Goal: Task Accomplishment & Management: Complete application form

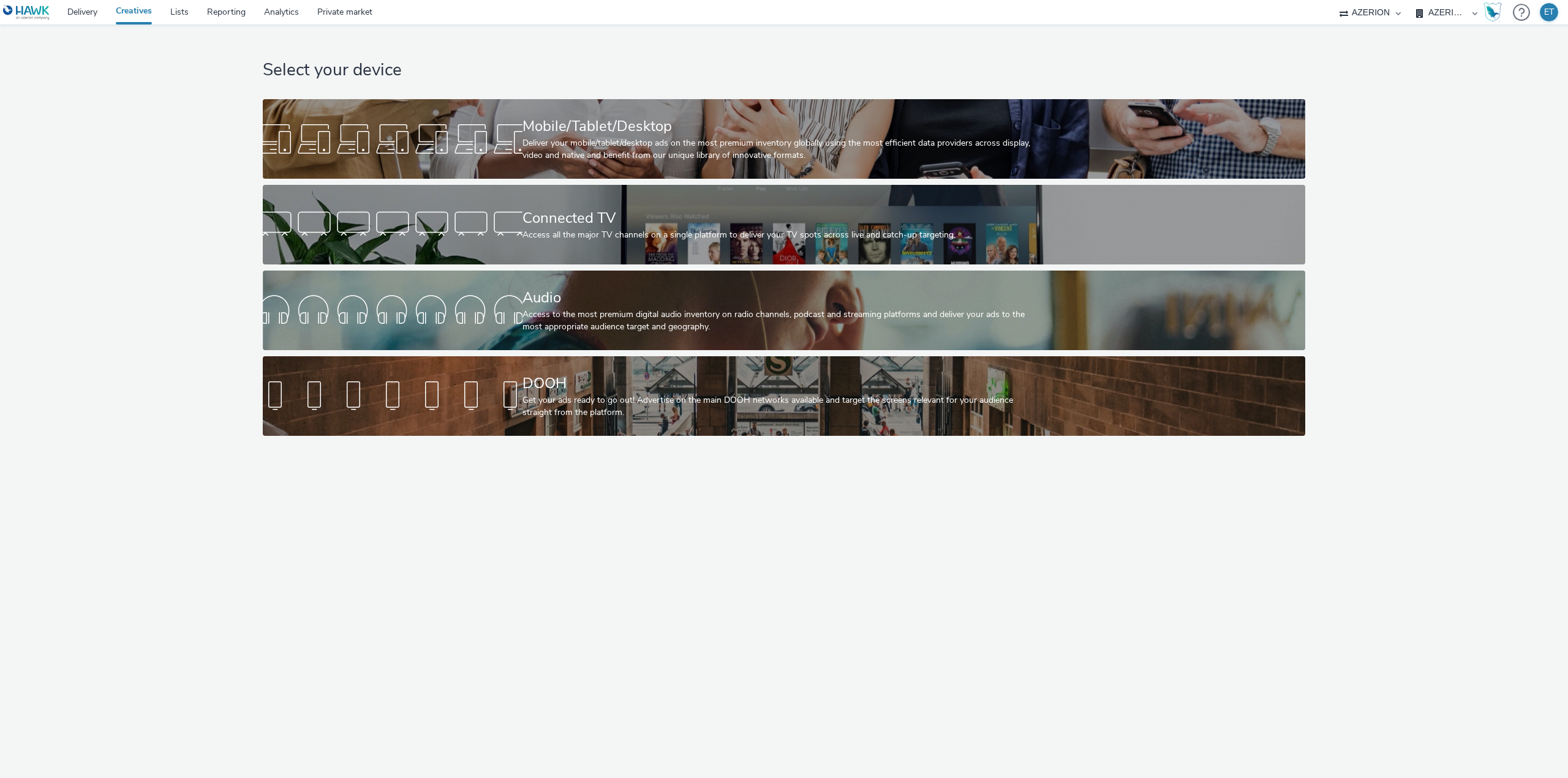
select select "79162ed7-0017-4339-93b0-3399b708648f"
click at [587, 139] on div "Deliver your mobile/tablet/desktop ads on the most premium inventory globally u…" at bounding box center [782, 150] width 519 height 25
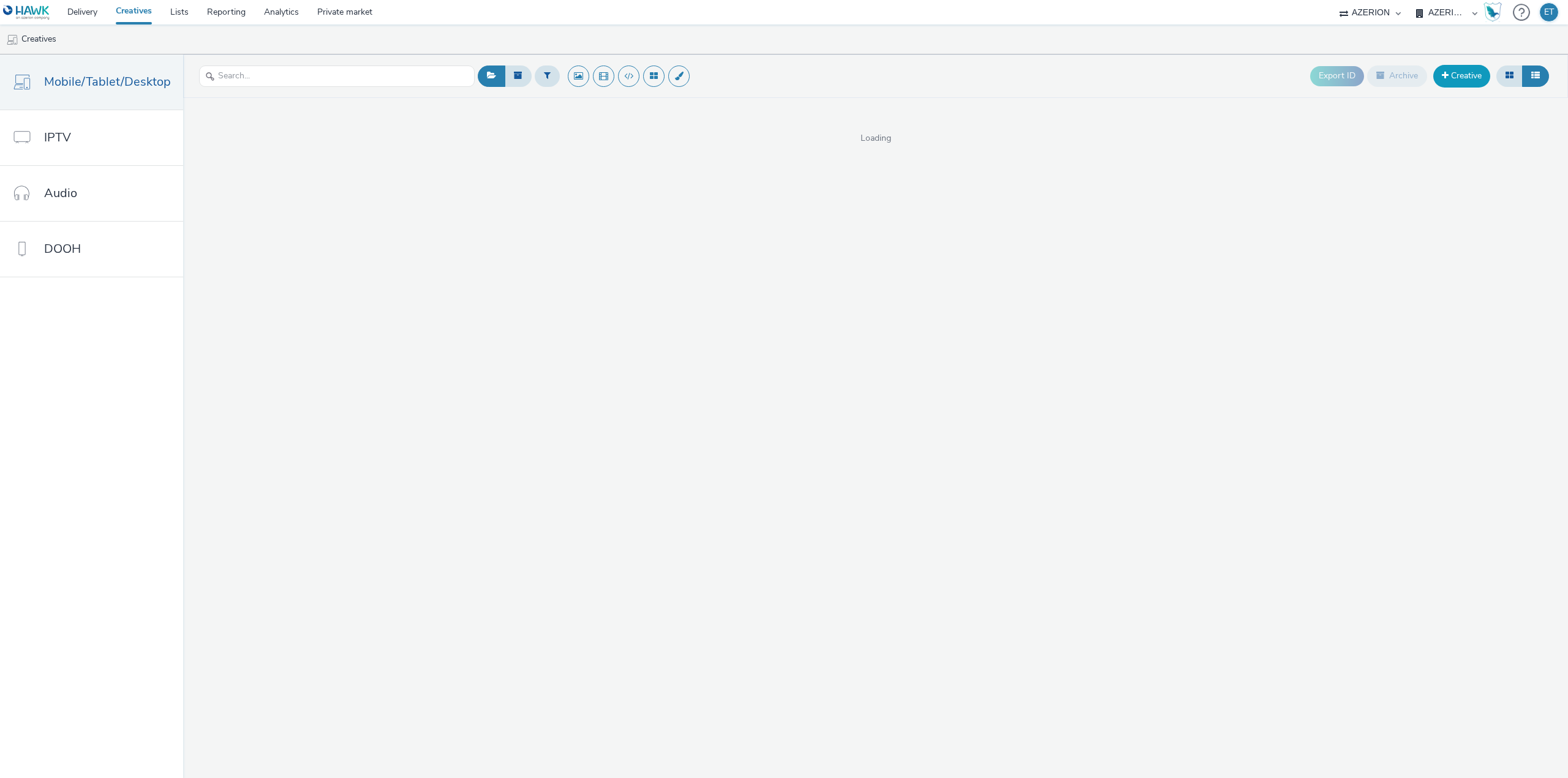
click at [1452, 71] on link "Creative" at bounding box center [1461, 76] width 57 height 22
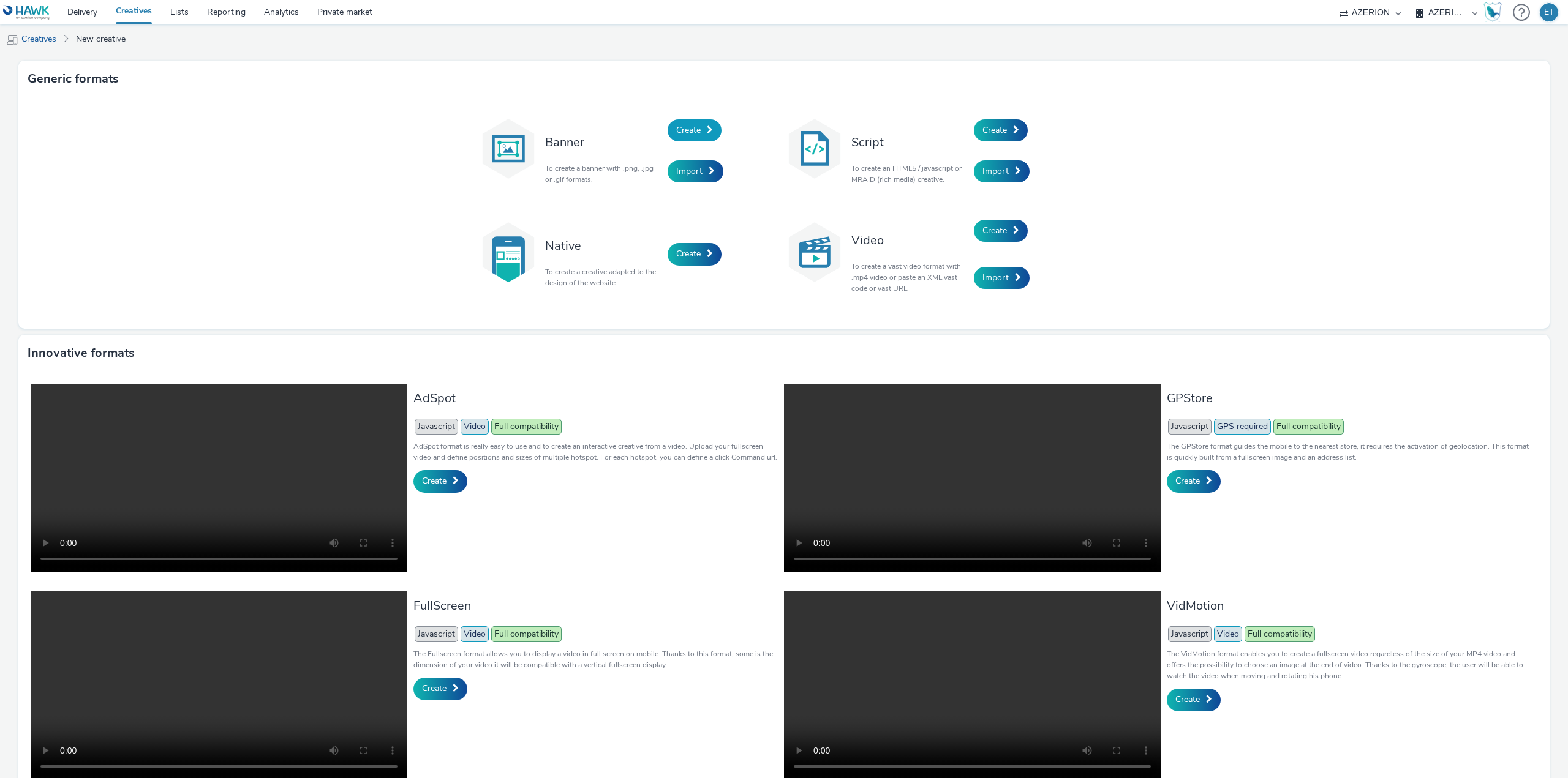
click at [678, 131] on span "Create" at bounding box center [688, 130] width 25 height 12
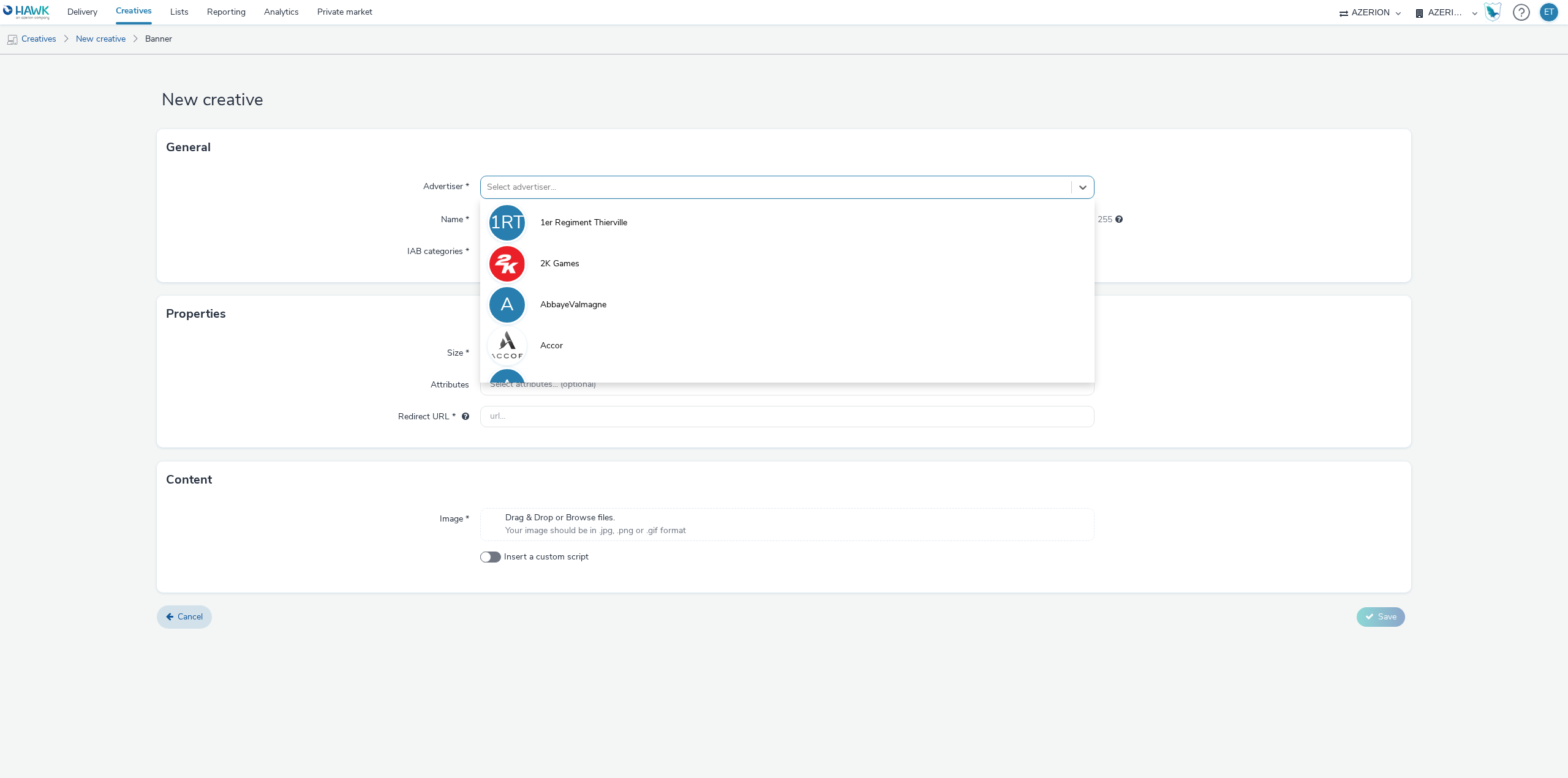
click at [672, 187] on div at bounding box center [776, 187] width 578 height 15
type input "topaz"
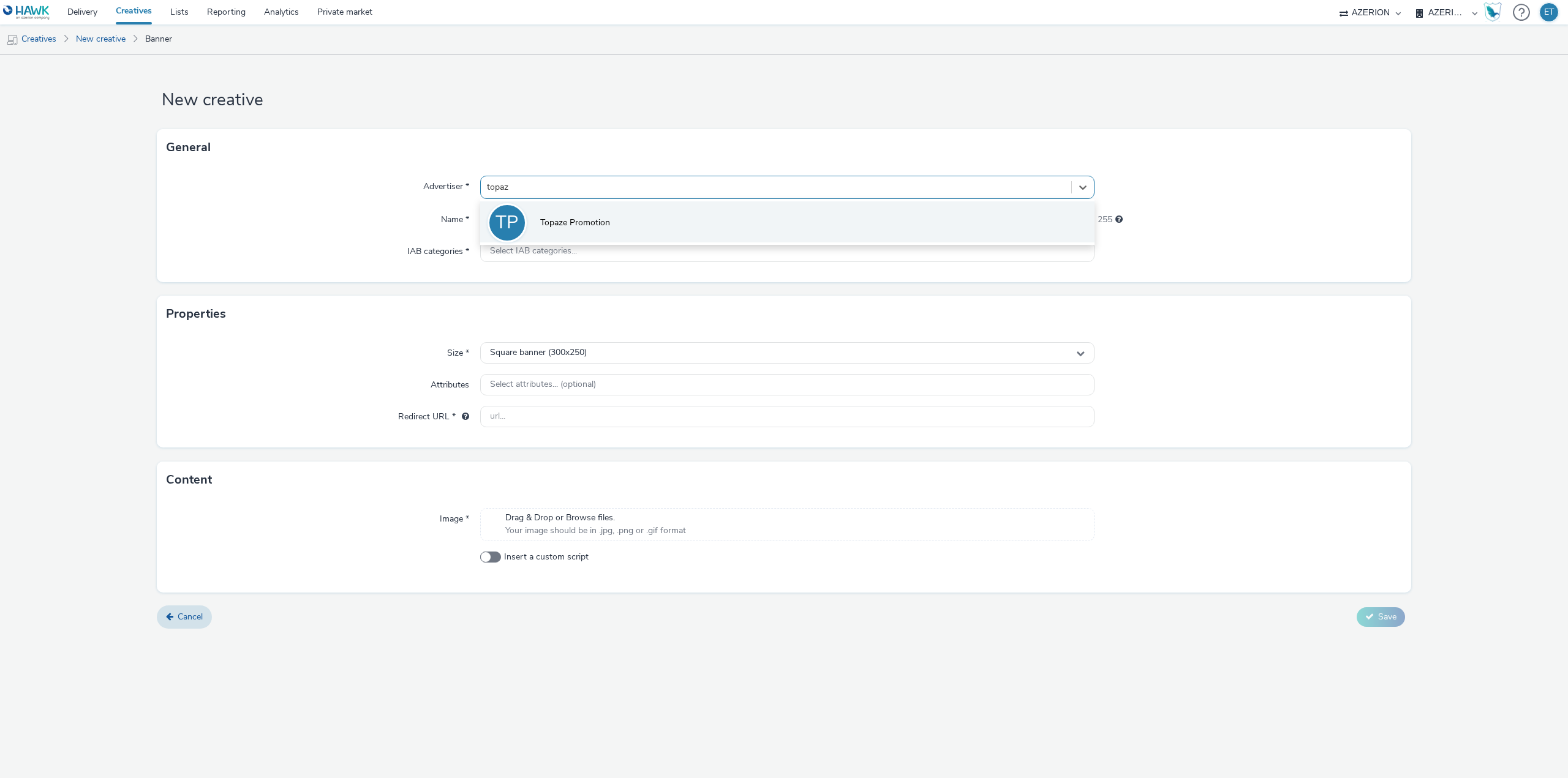
click at [706, 235] on li "TP Topaze Promotion" at bounding box center [787, 222] width 615 height 41
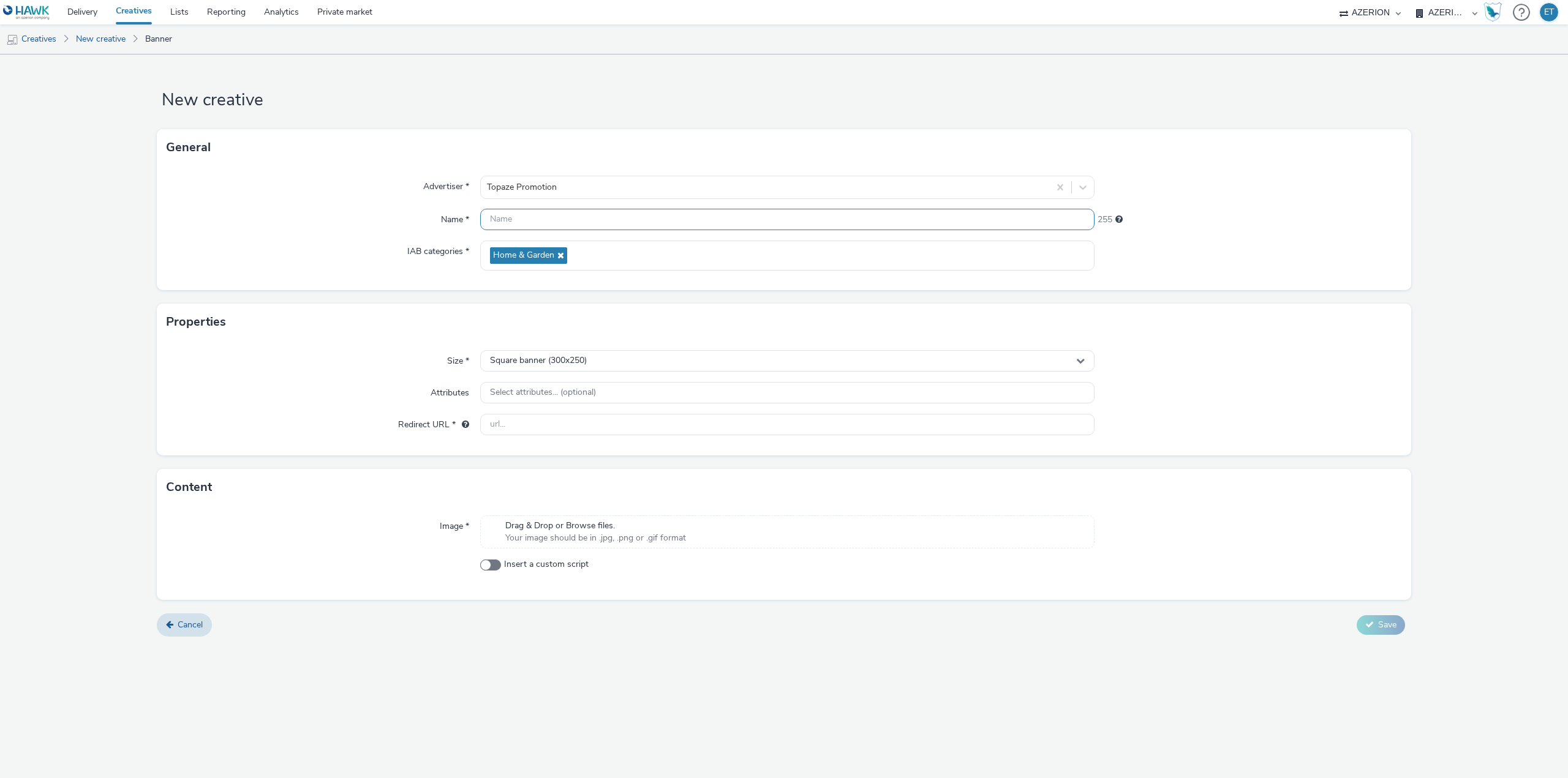
click at [620, 224] on input "text" at bounding box center [787, 219] width 615 height 22
paste input "TopazePromotion_320x480_08.09.2025"
type input "TopazePromotion_320x480_08.09.2025"
click at [544, 354] on div "Square banner (300x250)" at bounding box center [787, 360] width 615 height 22
click at [559, 451] on span "Full screen portrait (320x480)" at bounding box center [545, 453] width 113 height 12
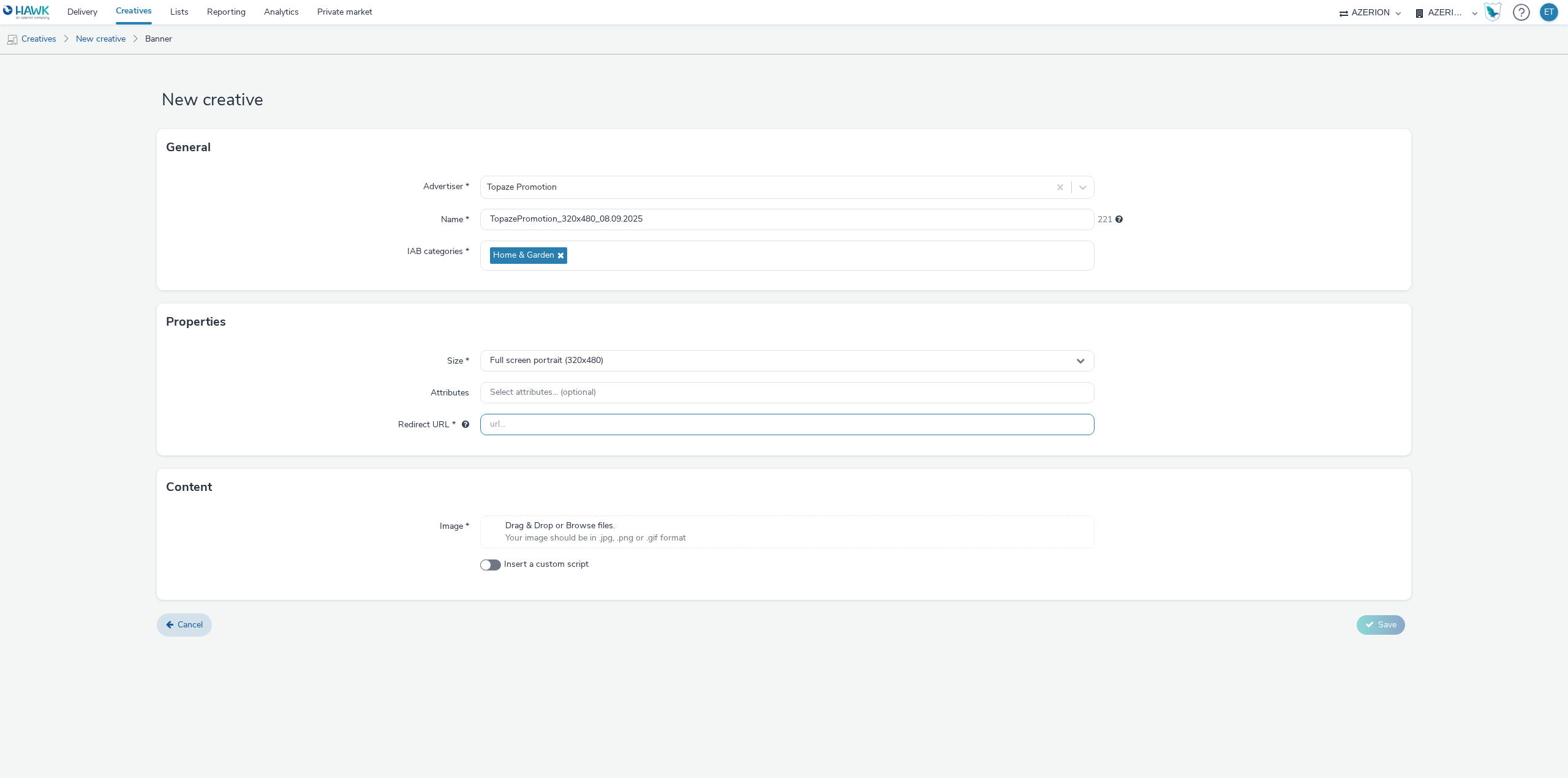
click at [560, 429] on input "text" at bounding box center [787, 424] width 615 height 22
paste input "[URL][DOMAIN_NAME]"
type input "[URL][DOMAIN_NAME]"
click at [84, 420] on form "New creative General Advertiser * Topaze Promotion Name * TopazePromotion_320x4…" at bounding box center [784, 350] width 1568 height 591
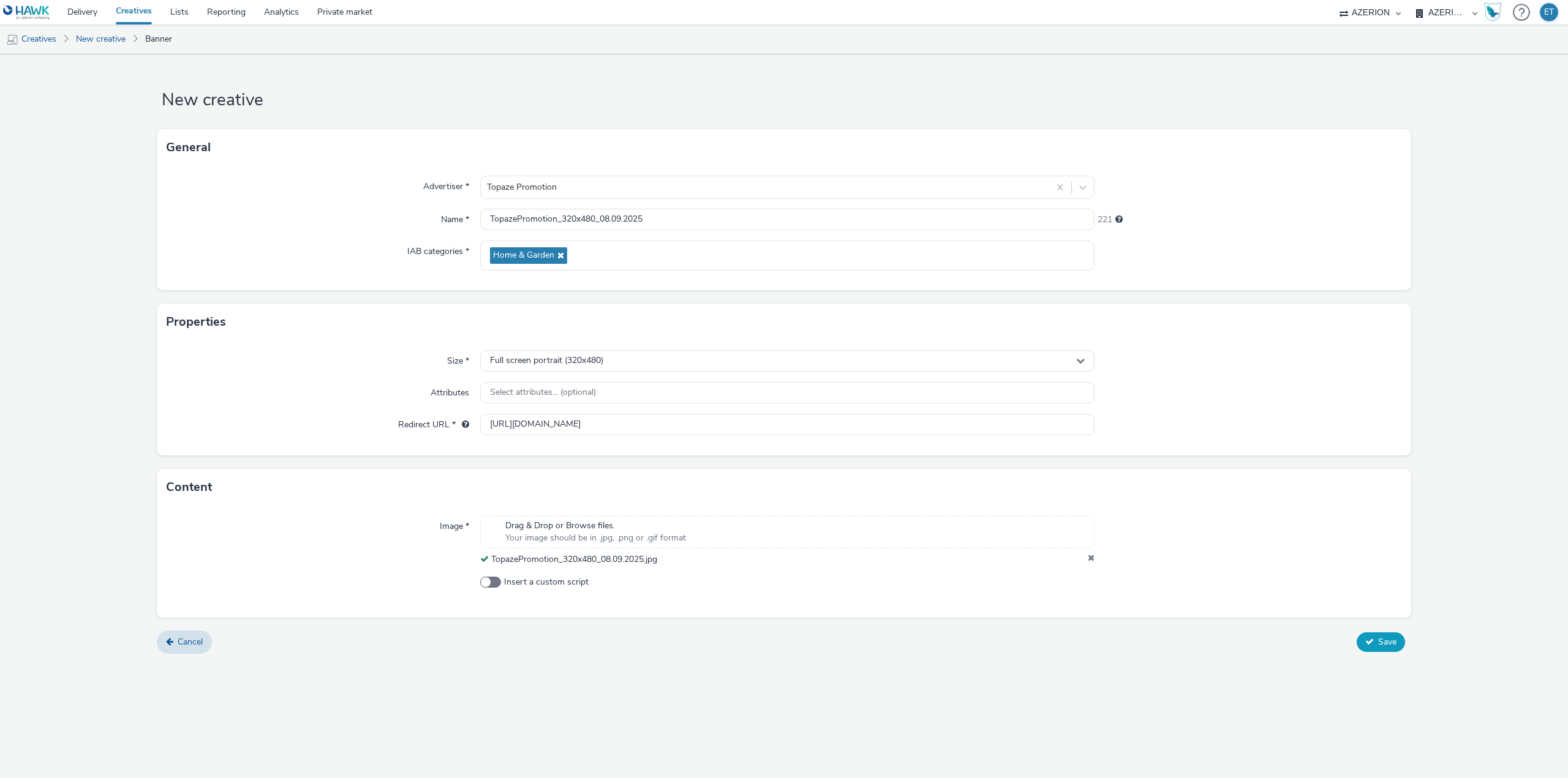
click at [1366, 635] on button "Save" at bounding box center [1381, 642] width 49 height 20
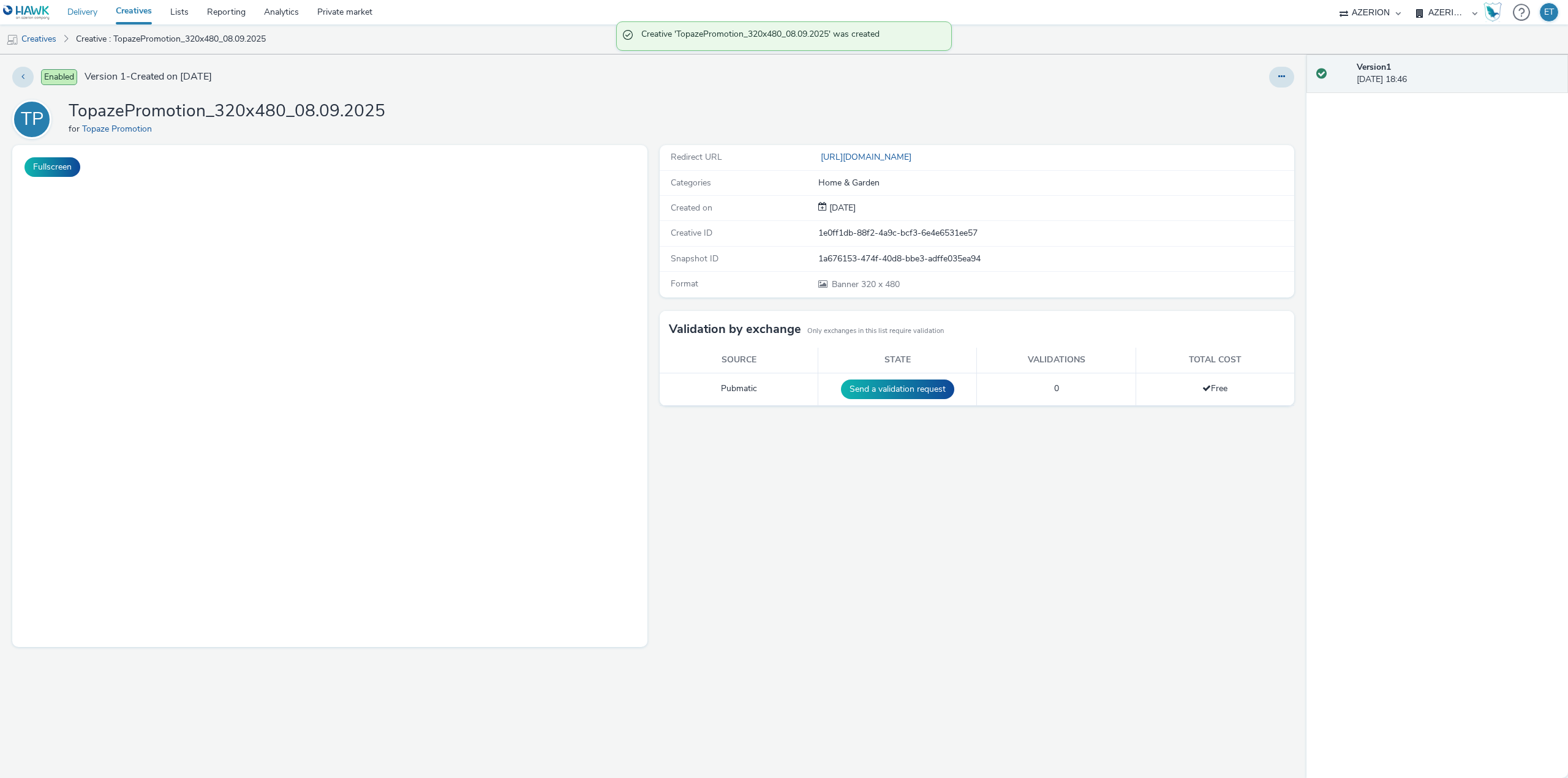
click at [98, 13] on link "Delivery" at bounding box center [82, 12] width 49 height 25
